Goal: Information Seeking & Learning: Understand process/instructions

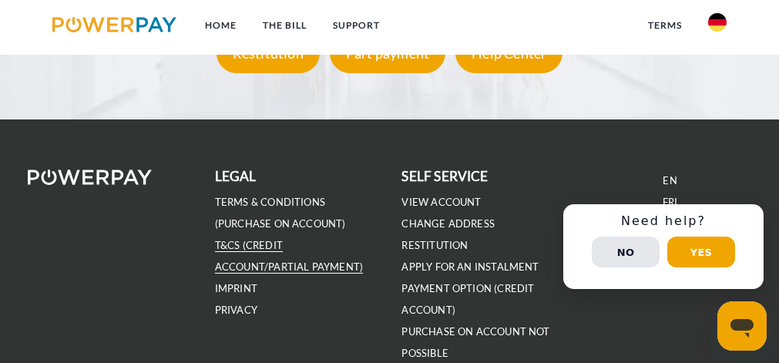
scroll to position [2568, 0]
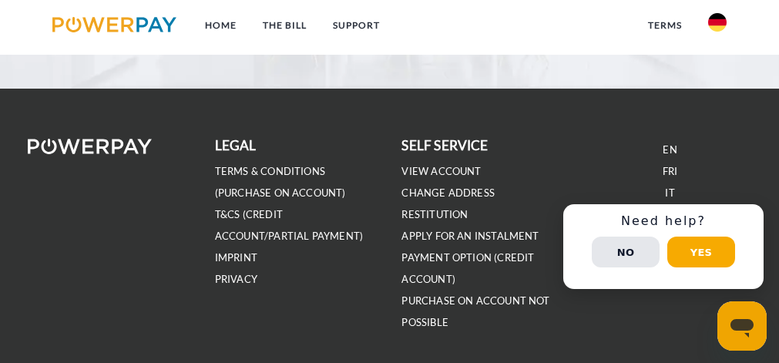
click at [704, 248] on button "Yes" at bounding box center [701, 251] width 68 height 31
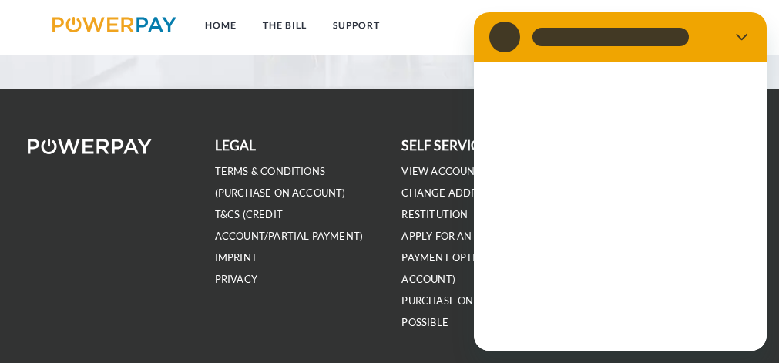
scroll to position [0, 0]
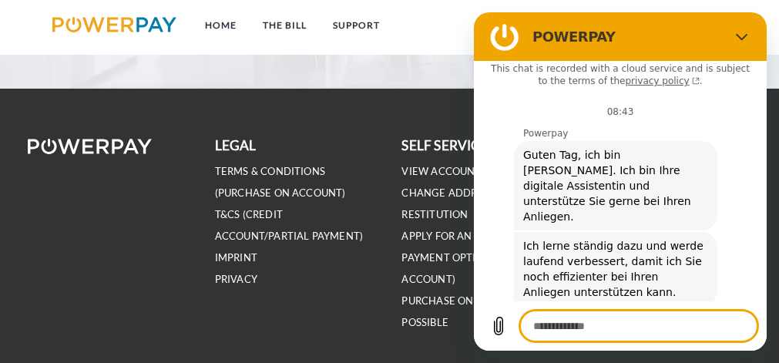
type textarea "*"
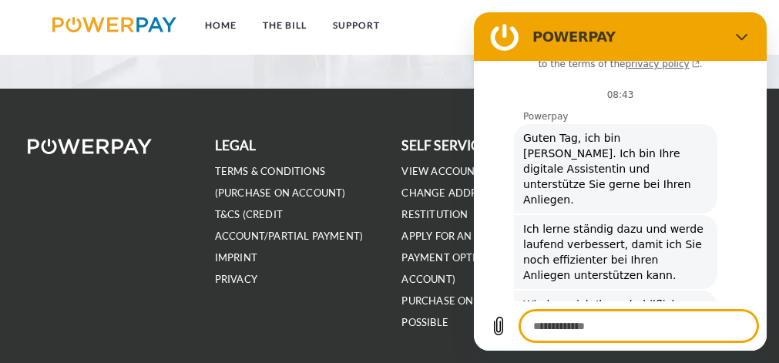
scroll to position [32, 0]
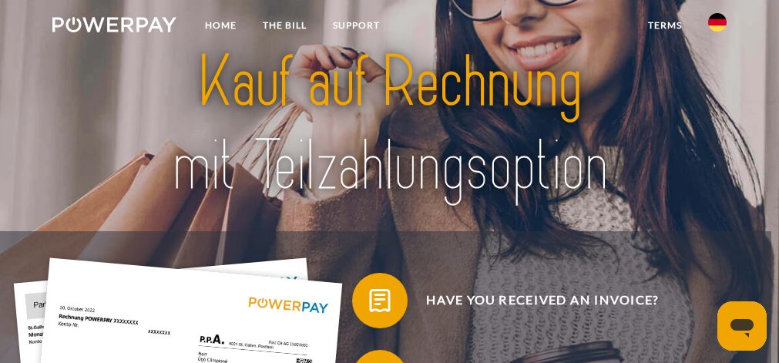
click at [720, 18] on img at bounding box center [717, 22] width 18 height 18
click at [718, 66] on img at bounding box center [717, 72] width 18 height 18
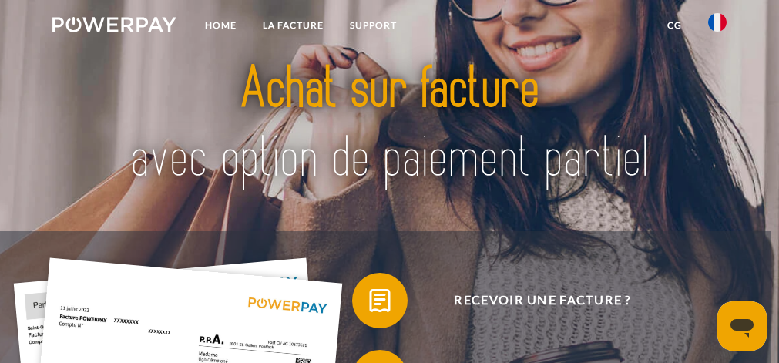
scroll to position [205, 0]
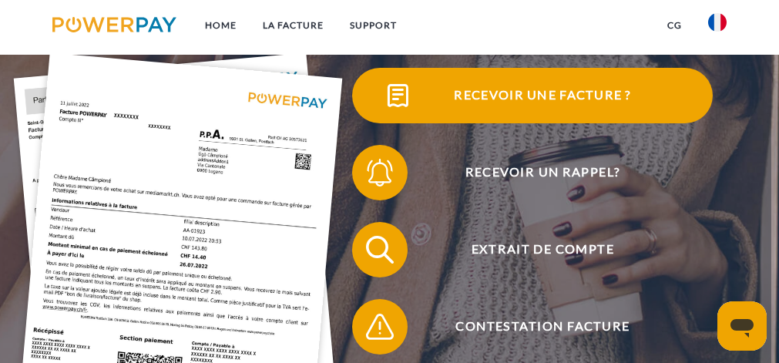
click at [520, 93] on span "Recevoir une facture ?" at bounding box center [543, 95] width 340 height 55
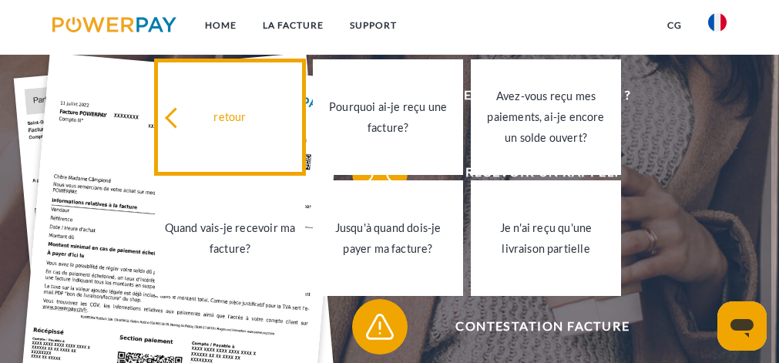
click at [172, 117] on icon at bounding box center [175, 118] width 21 height 21
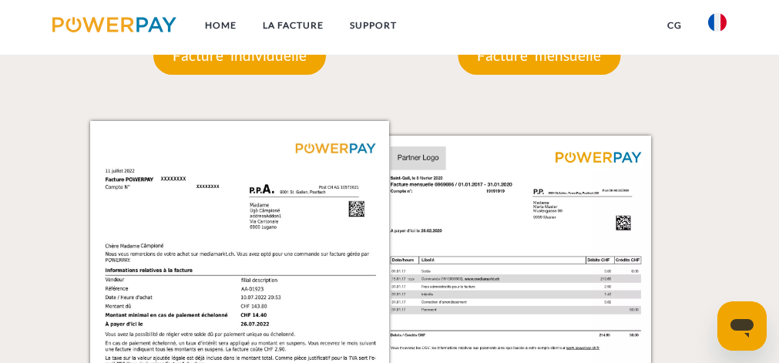
scroll to position [1027, 0]
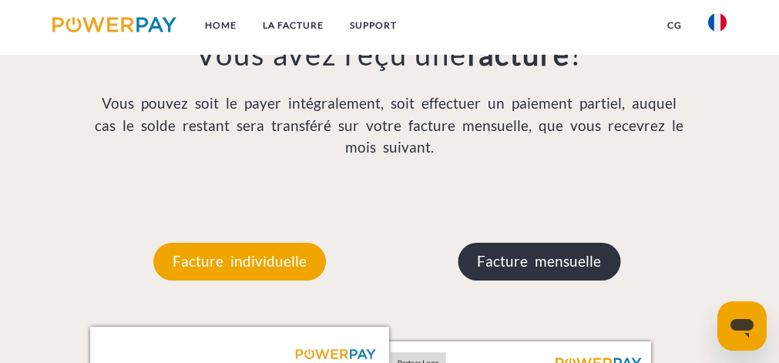
click at [512, 260] on p "Facture mensuelle" at bounding box center [539, 261] width 163 height 37
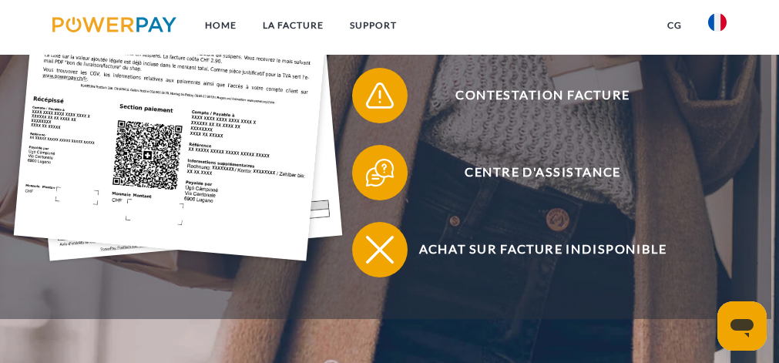
scroll to position [205, 0]
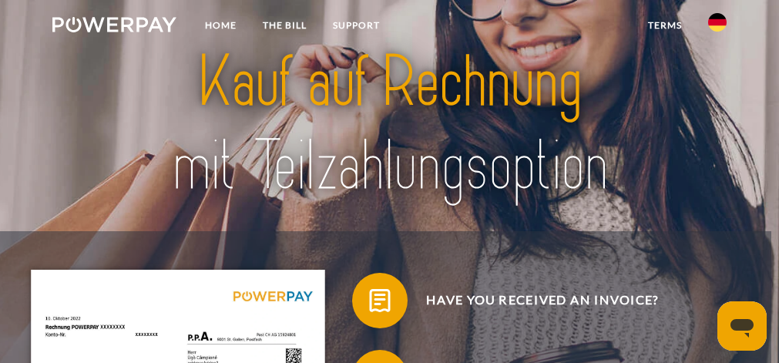
click at [715, 19] on img at bounding box center [717, 22] width 18 height 18
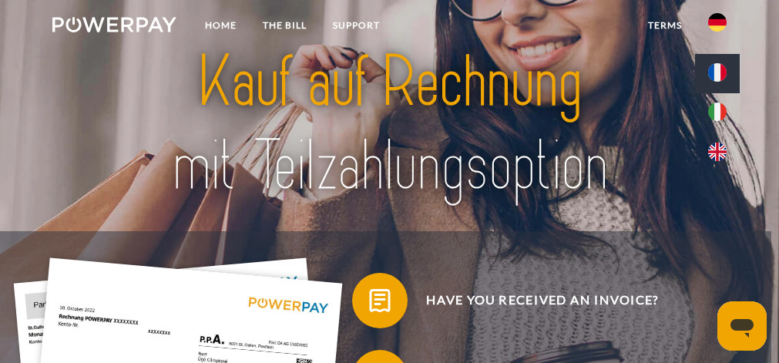
click at [717, 63] on img at bounding box center [717, 72] width 18 height 18
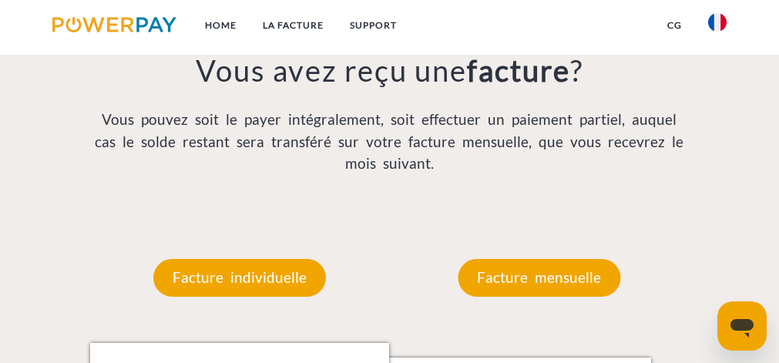
scroll to position [1129, 0]
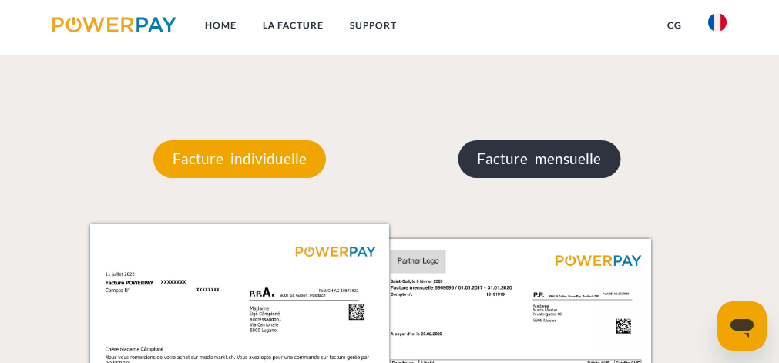
click at [515, 162] on p "Facture mensuelle" at bounding box center [539, 158] width 163 height 37
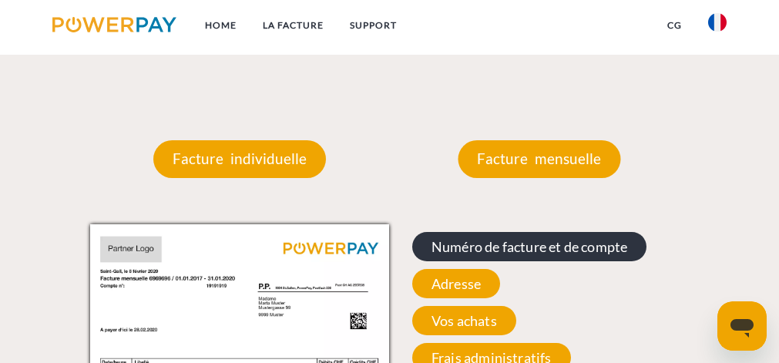
click at [485, 248] on span "Numéro de facture et de compte" at bounding box center [529, 246] width 234 height 29
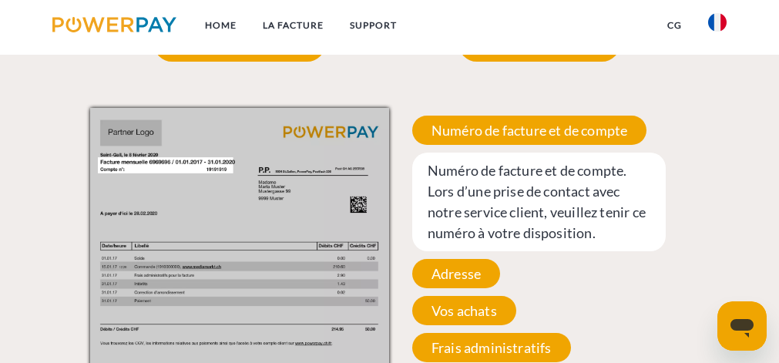
scroll to position [1233, 0]
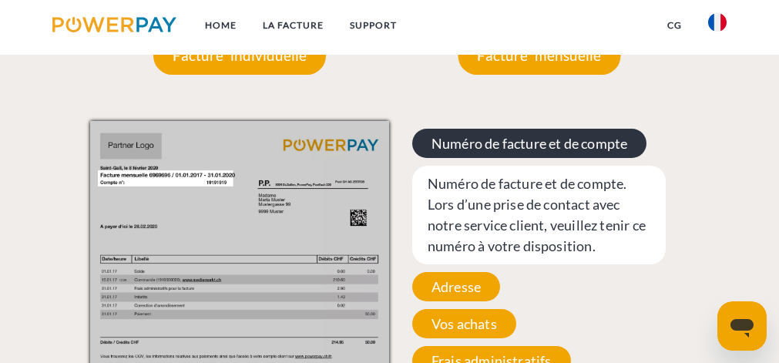
click at [436, 145] on span "Numéro de facture et de compte" at bounding box center [529, 143] width 234 height 29
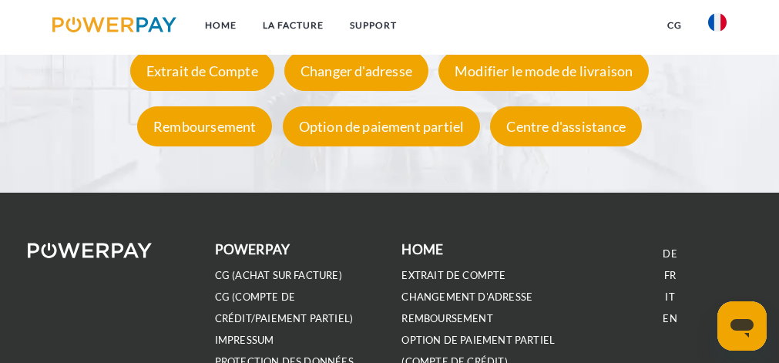
scroll to position [2465, 0]
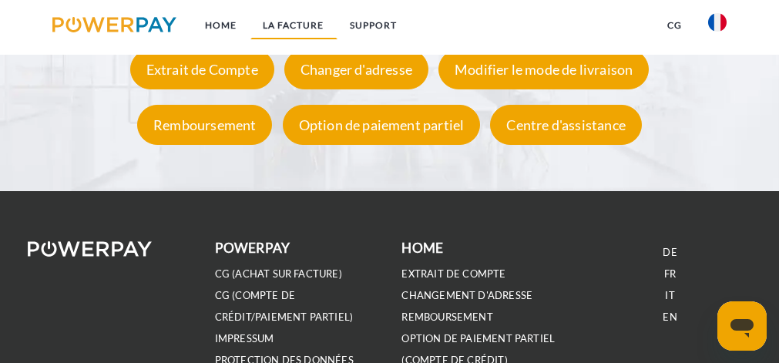
click at [296, 22] on link "LA FACTURE" at bounding box center [293, 26] width 87 height 28
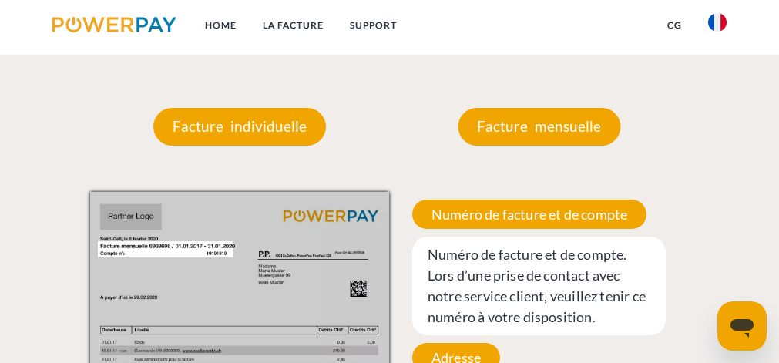
scroll to position [1264, 0]
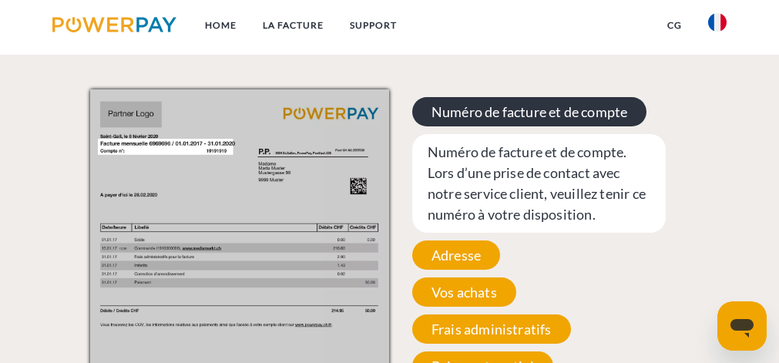
click at [491, 114] on span "Numéro de facture et de compte" at bounding box center [529, 111] width 234 height 29
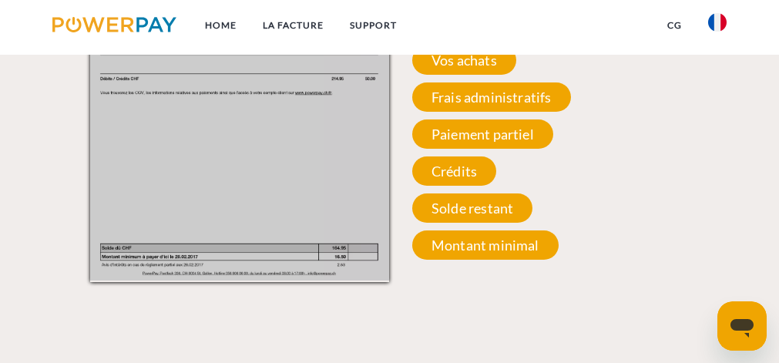
scroll to position [1572, 0]
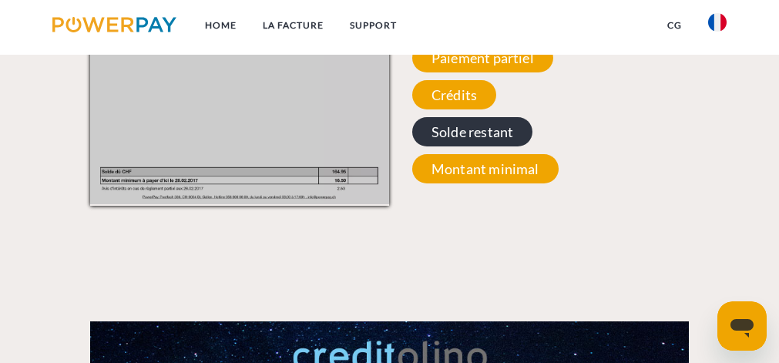
click at [458, 136] on span "Solde restant" at bounding box center [472, 131] width 120 height 29
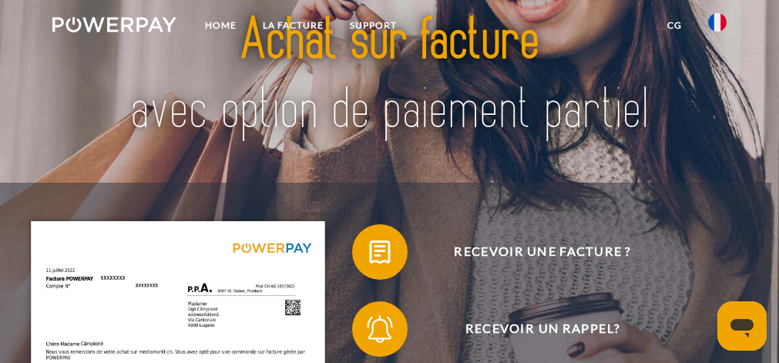
scroll to position [0, 0]
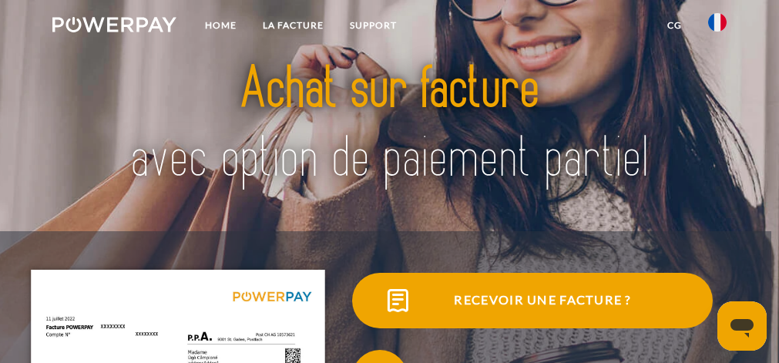
click at [542, 302] on span "Recevoir une facture ?" at bounding box center [543, 300] width 340 height 55
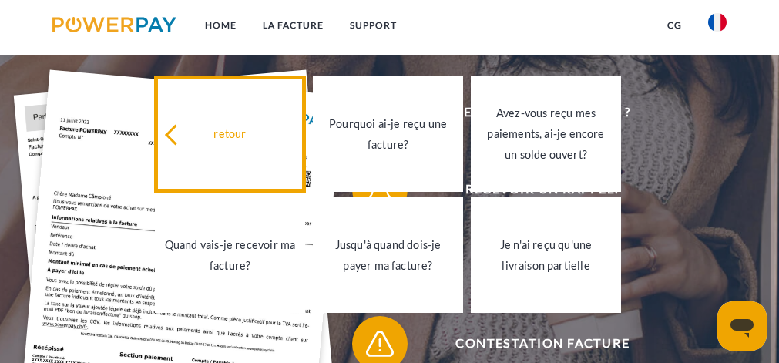
scroll to position [205, 0]
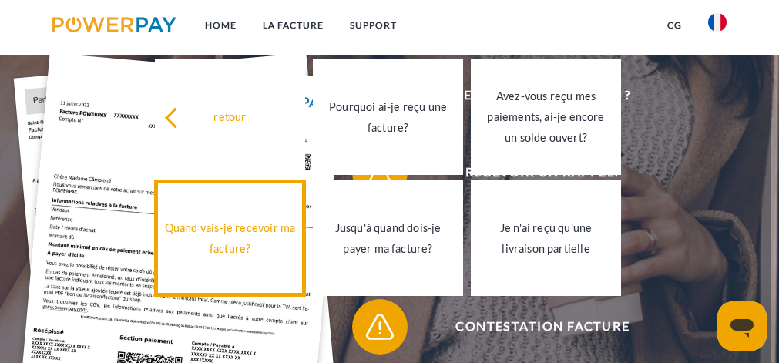
click at [235, 234] on div "Quand vais-je recevoir ma facture?" at bounding box center [230, 238] width 132 height 42
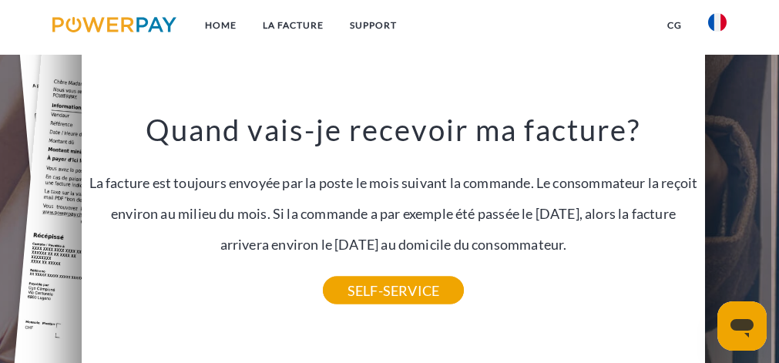
scroll to position [411, 0]
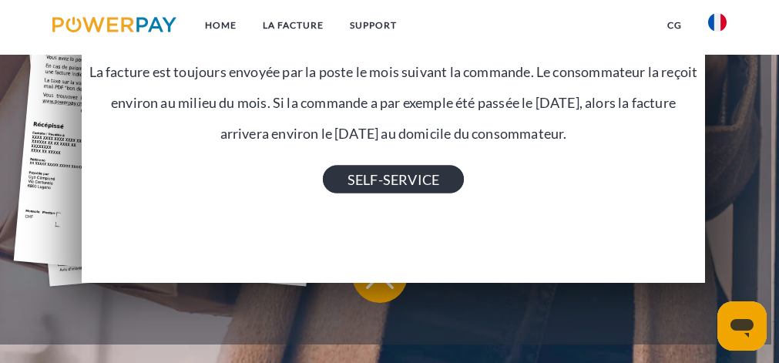
click at [397, 182] on link "SELF-SERVICE" at bounding box center [393, 180] width 141 height 28
